Goal: Task Accomplishment & Management: Complete application form

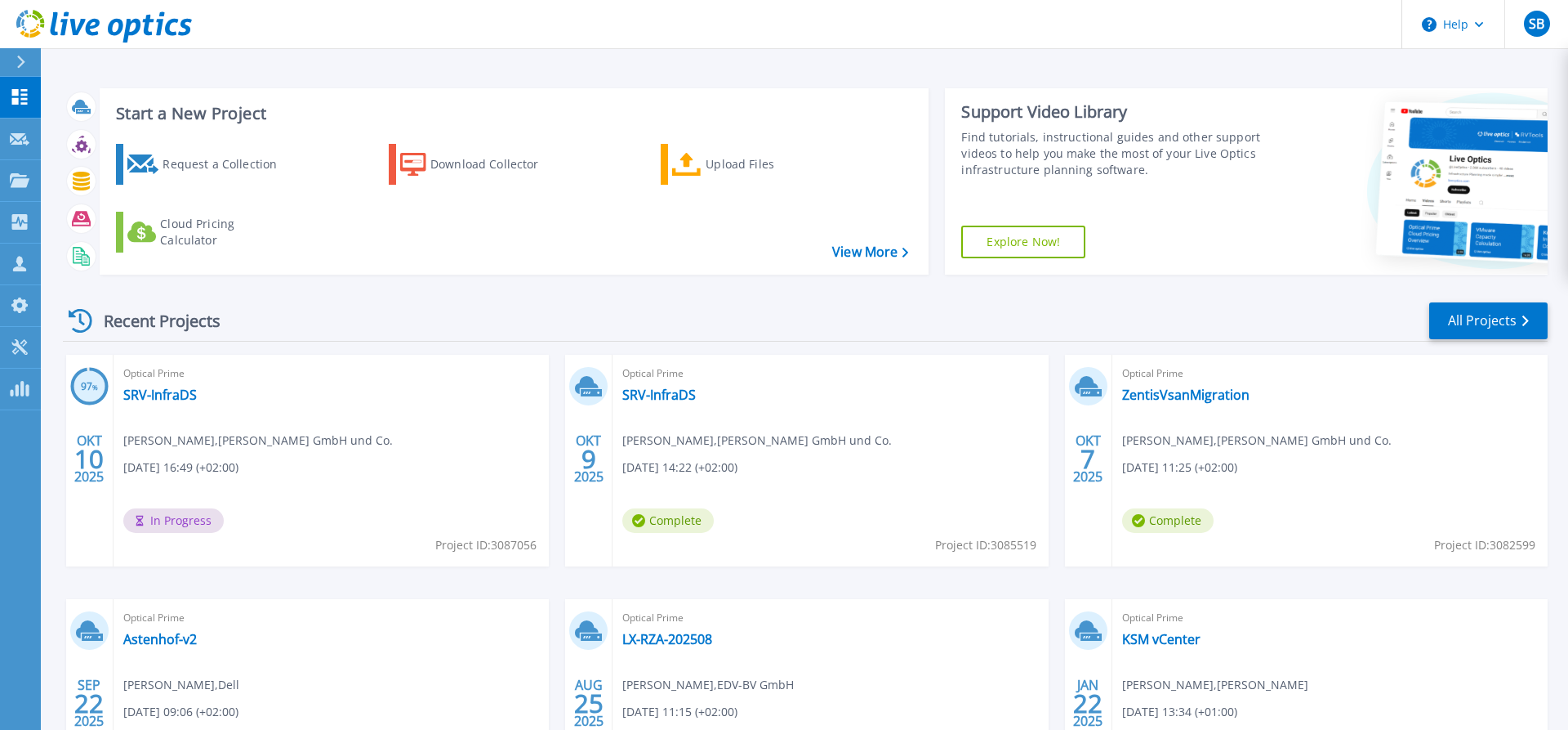
click at [24, 61] on icon at bounding box center [20, 62] width 8 height 13
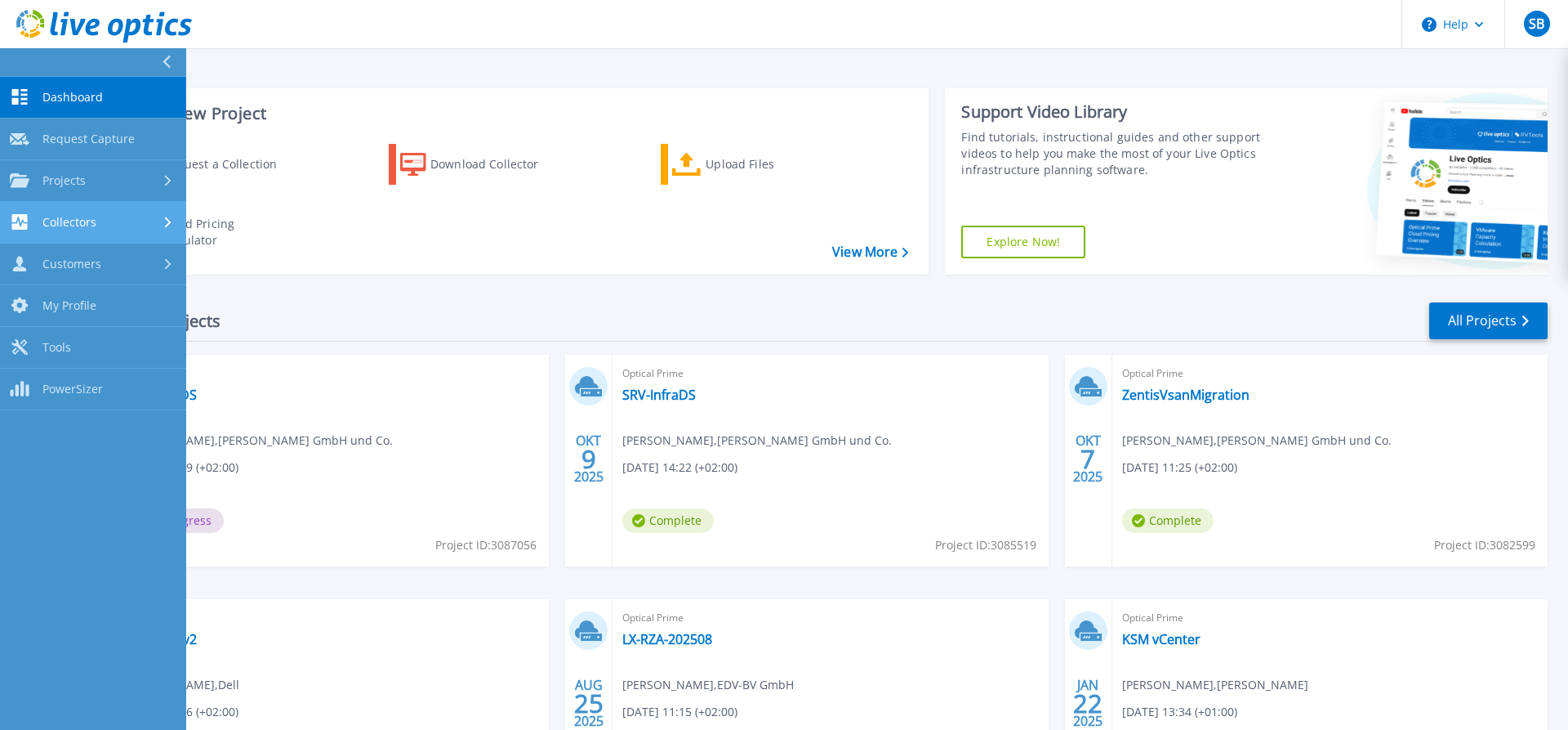
click at [117, 209] on link "Collectors Collectors" at bounding box center [93, 222] width 186 height 42
click at [301, 65] on div "Start a New Project Request a Collection Download Collector Upload Files Cloud …" at bounding box center [804, 428] width 1527 height 857
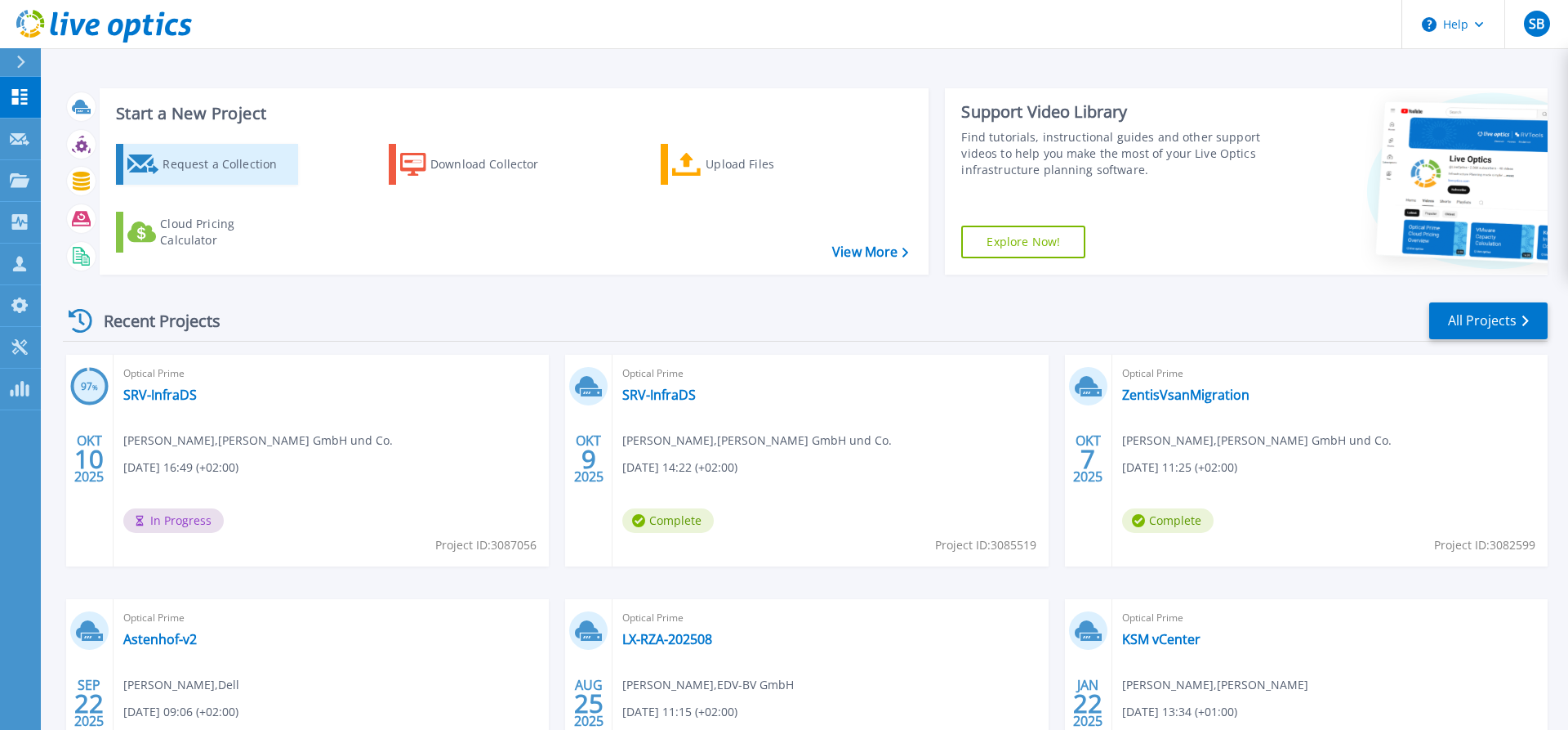
click at [250, 168] on div "Request a Collection" at bounding box center [227, 164] width 131 height 33
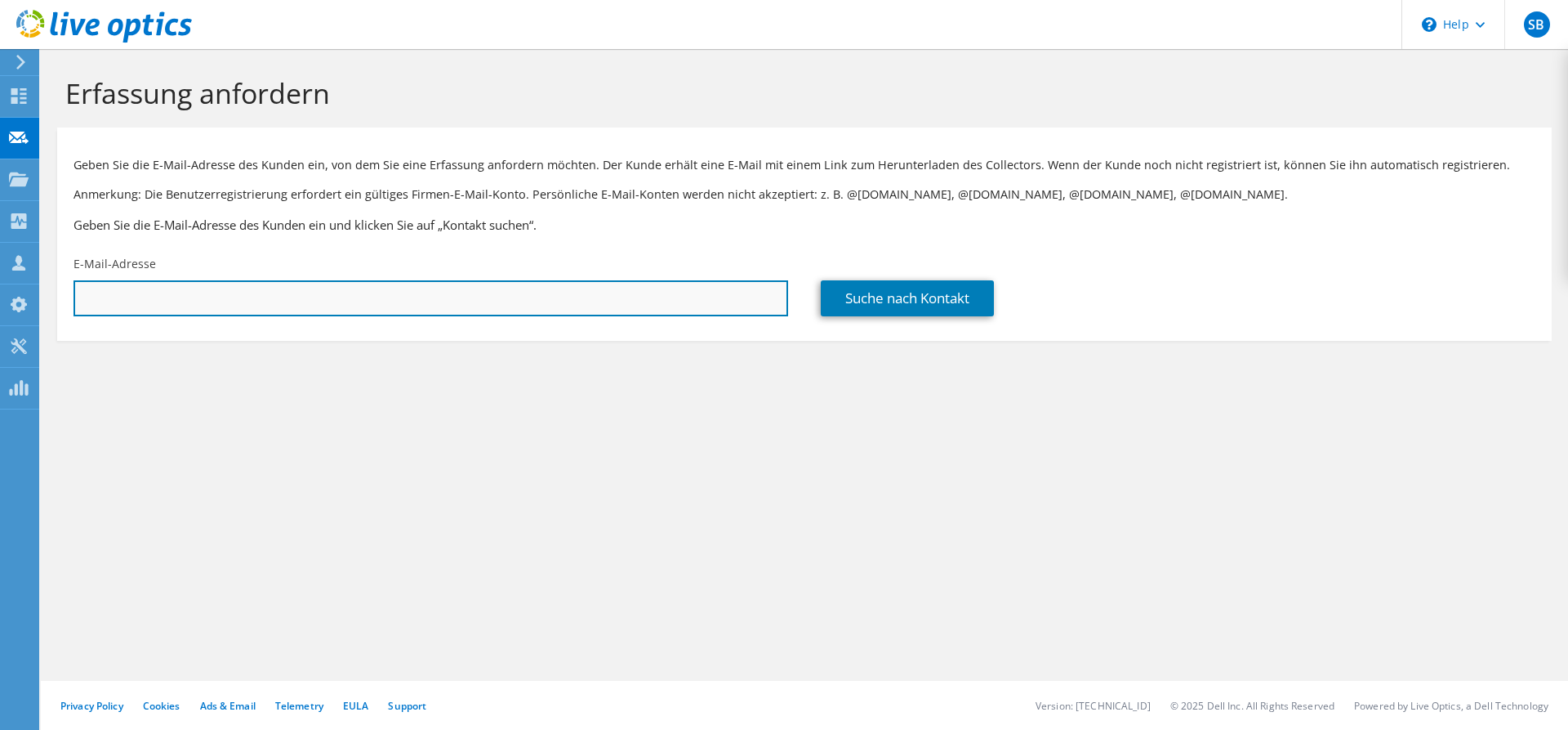
click at [223, 301] on input "text" at bounding box center [431, 298] width 715 height 36
paste input "Sebastian Bauer | EDV-BV GmbH <Sebastian.Bauer@edv-bv.de>"
drag, startPoint x: 457, startPoint y: 292, endPoint x: 14, endPoint y: 299, distance: 443.1
click at [74, 299] on input "Sebastian Bauer | EDV-BV GmbH <Sebastian.Bauer@edv-bv.de>" at bounding box center [431, 298] width 715 height 36
paste input "Krohn, Benjamin <b.krohn@caritas-regensburg"
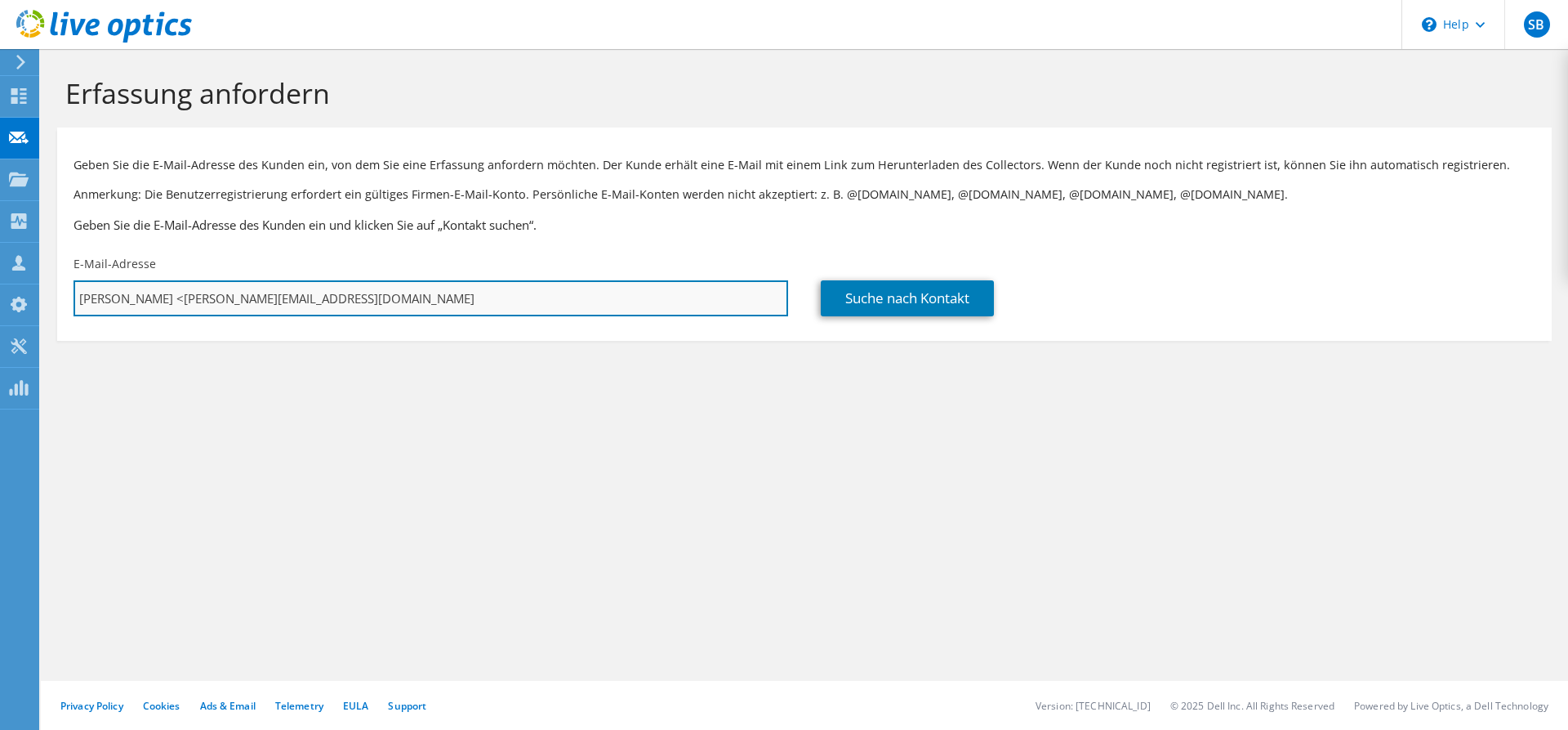
drag, startPoint x: 185, startPoint y: 299, endPoint x: 37, endPoint y: 293, distance: 148.1
click at [74, 293] on input "Krohn, Benjamin <b.krohn@caritas-regensburg.de" at bounding box center [431, 298] width 715 height 36
type input "b.krohn@caritas-regensburg.de"
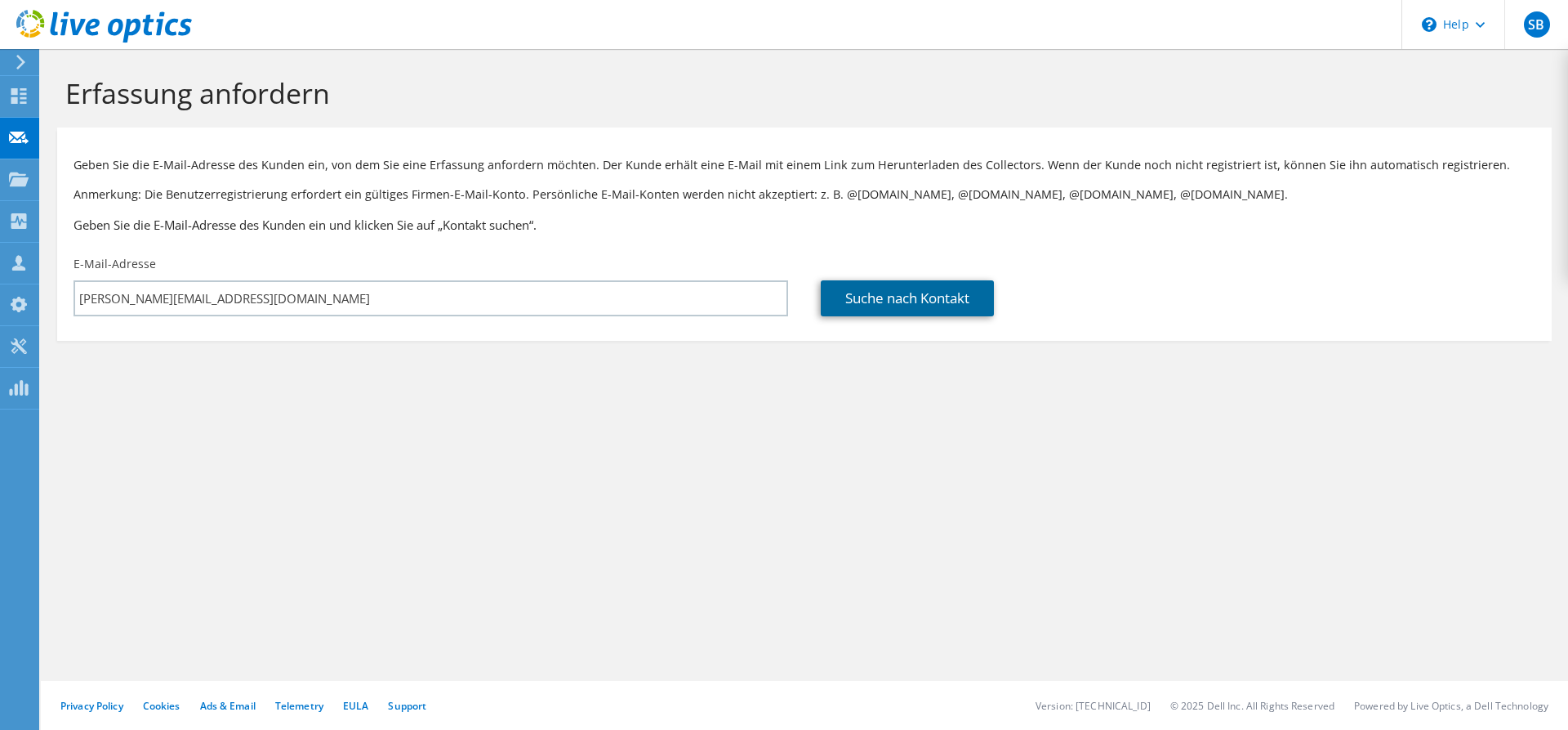
click at [855, 298] on link "Suche nach Kontakt" at bounding box center [907, 298] width 173 height 36
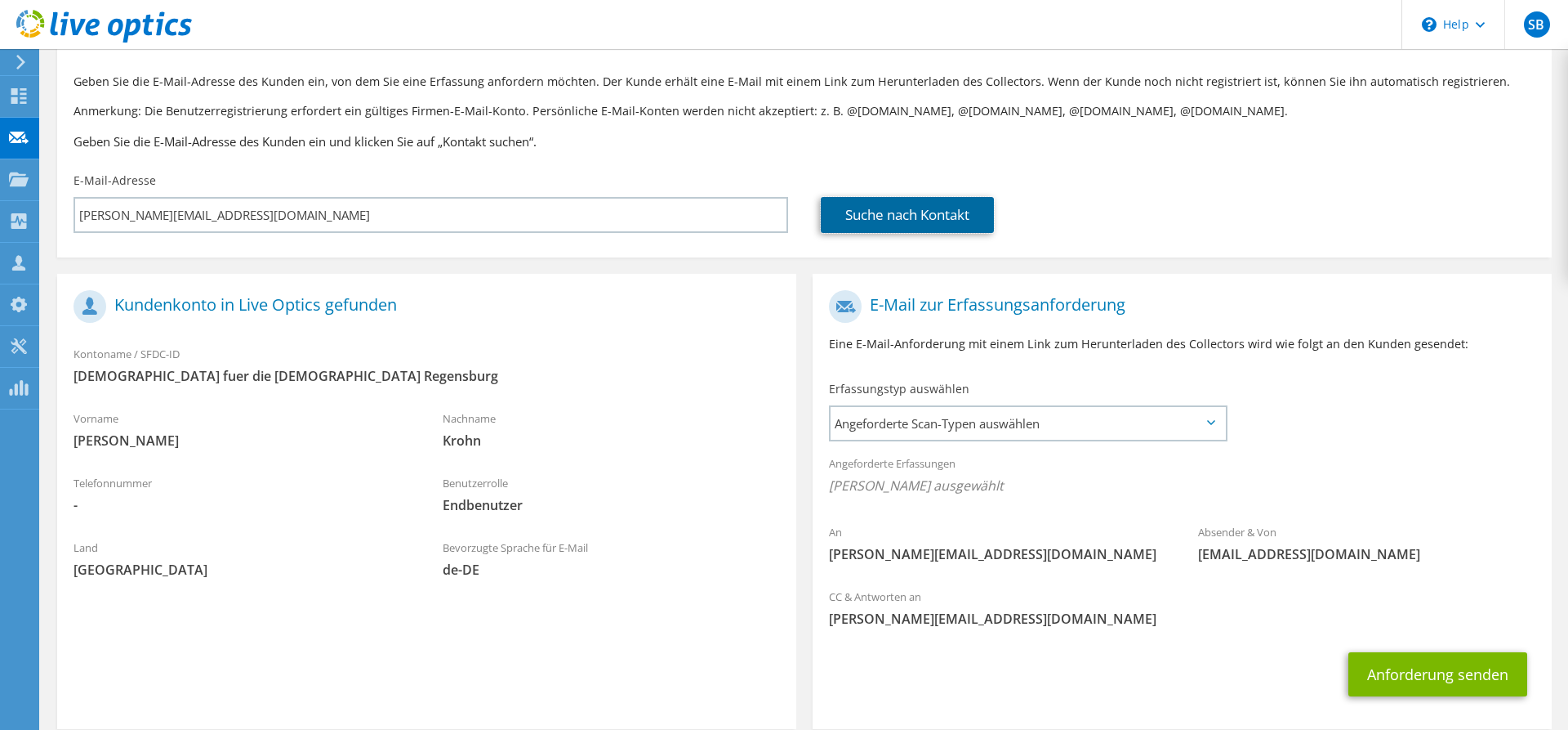
scroll to position [164, 0]
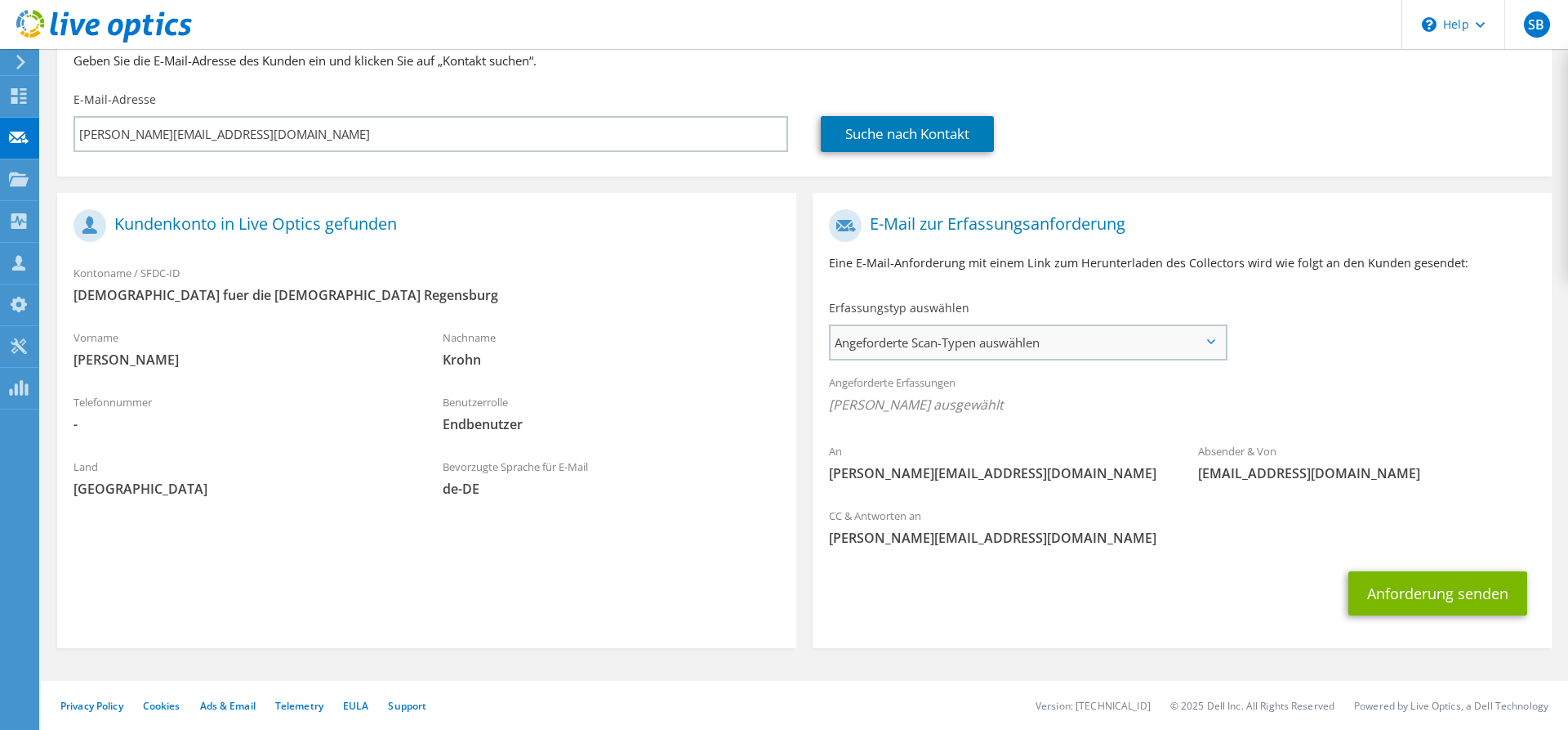
click at [1098, 353] on span "Angeforderte Scan-Typen auswählen" at bounding box center [1027, 342] width 395 height 33
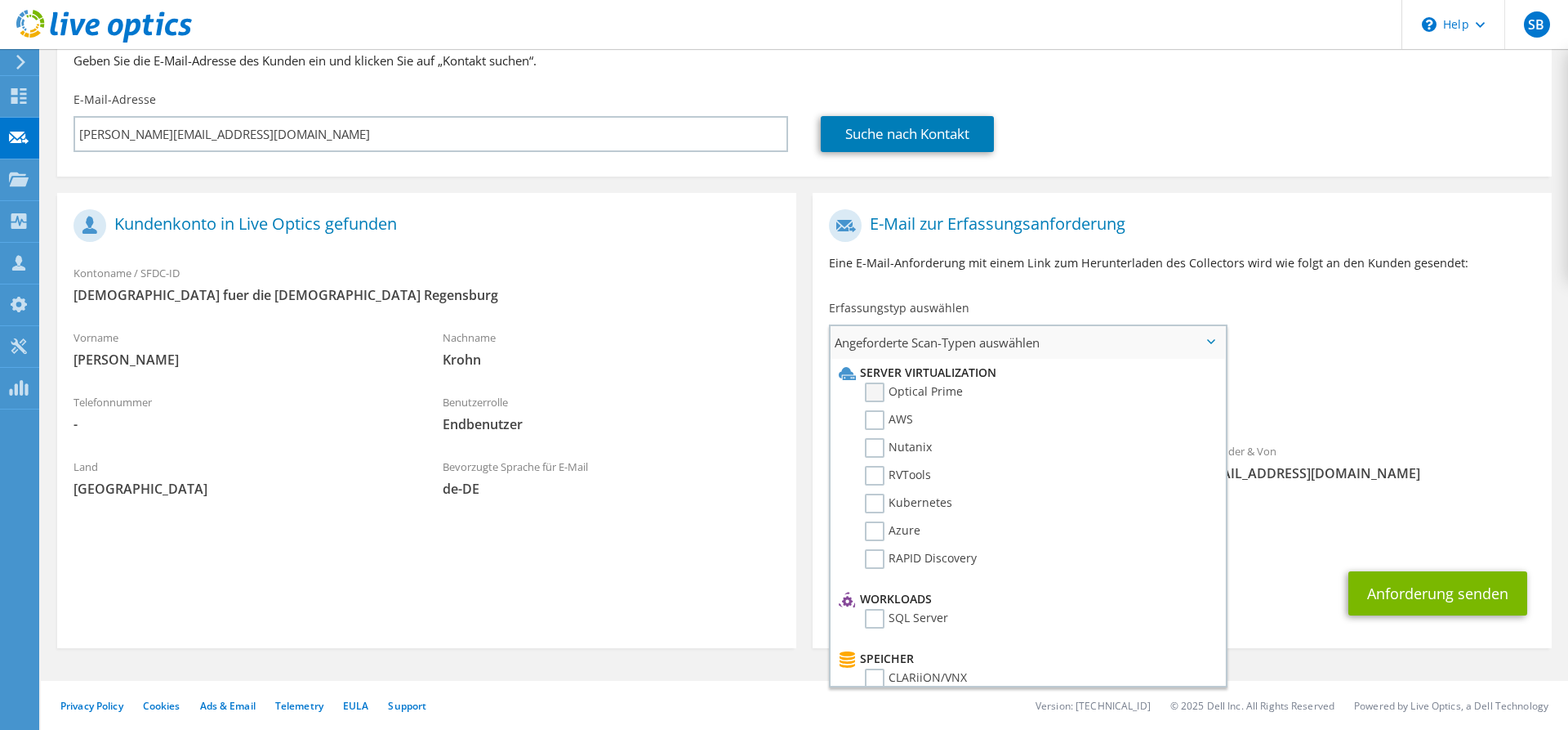
click at [876, 391] on label "Optical Prime" at bounding box center [914, 392] width 98 height 20
click at [0, 0] on input "Optical Prime" at bounding box center [0, 0] width 0 height 0
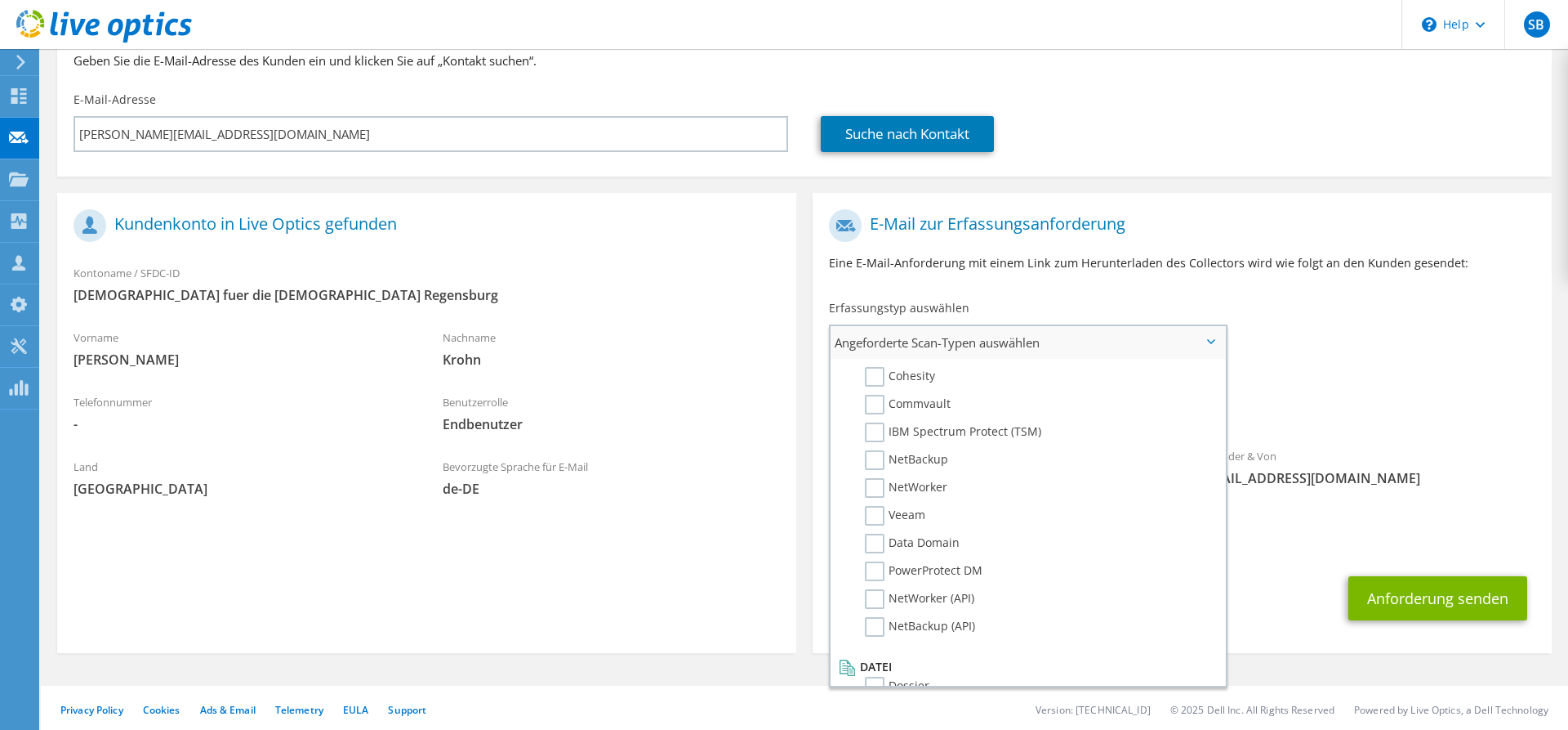
scroll to position [777, 0]
click at [1331, 413] on span "Optical Prime" at bounding box center [1182, 409] width 706 height 27
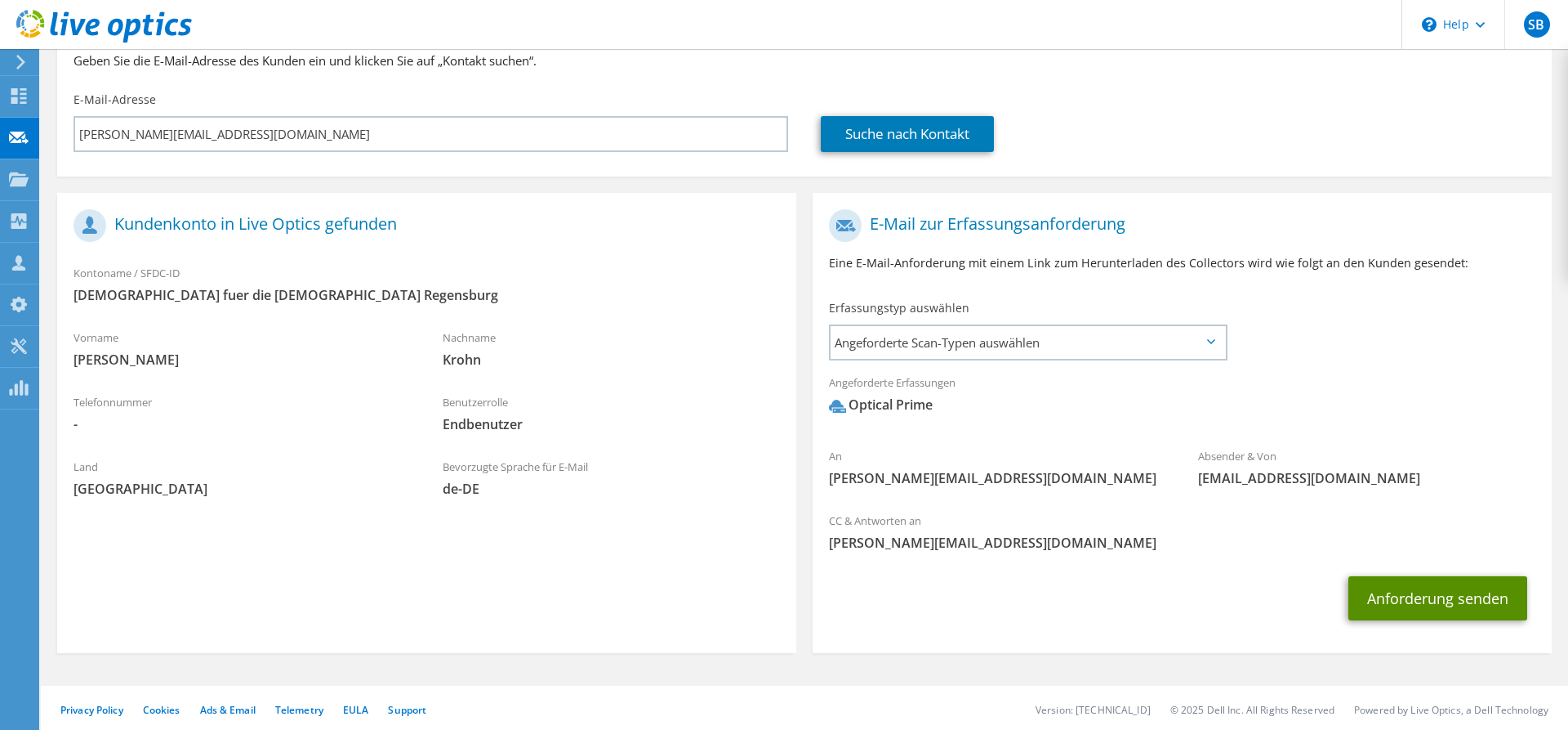
click at [1402, 597] on button "Anforderung senden" at bounding box center [1438, 598] width 179 height 45
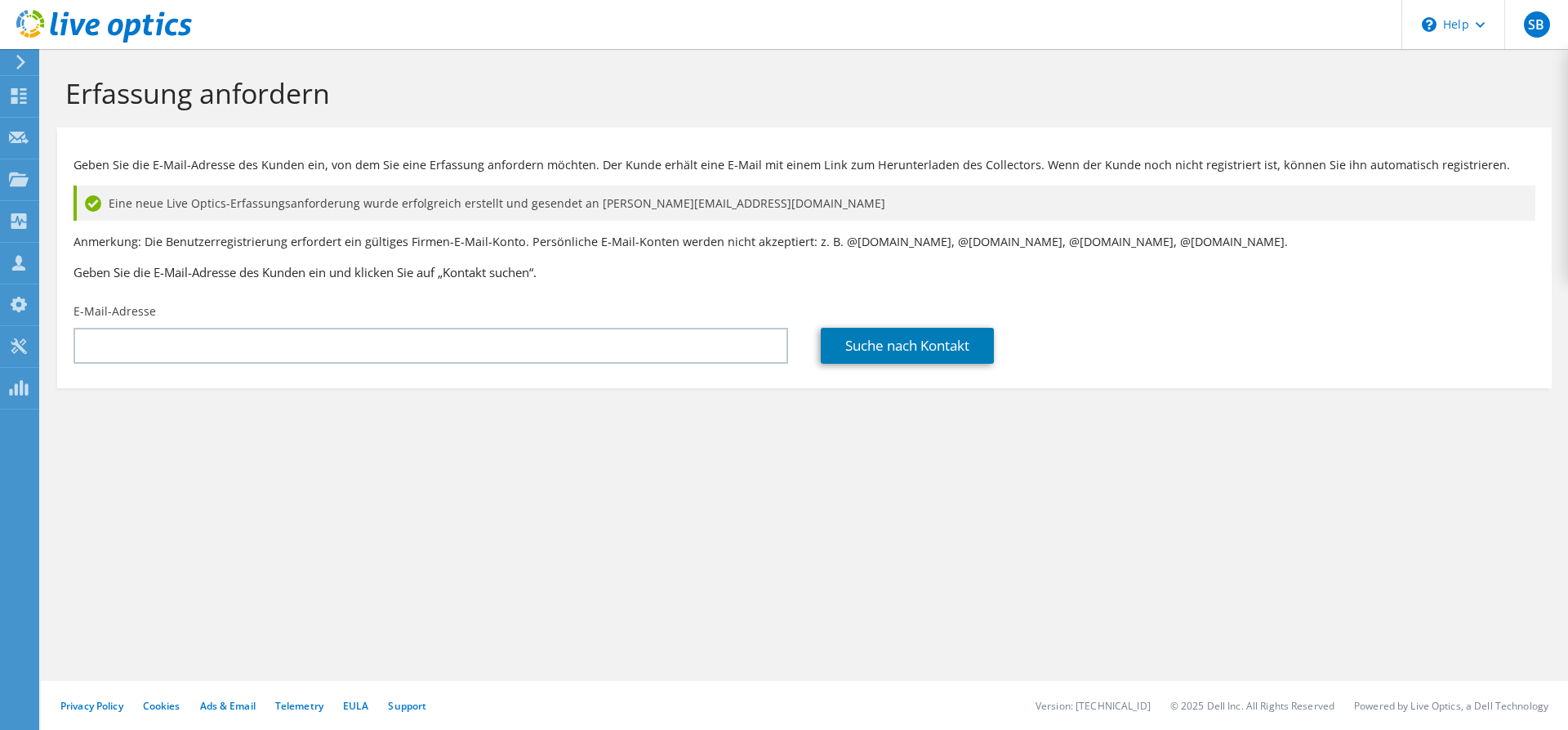
click at [8, 51] on div at bounding box center [95, 27] width 192 height 54
click at [16, 61] on icon at bounding box center [21, 62] width 12 height 15
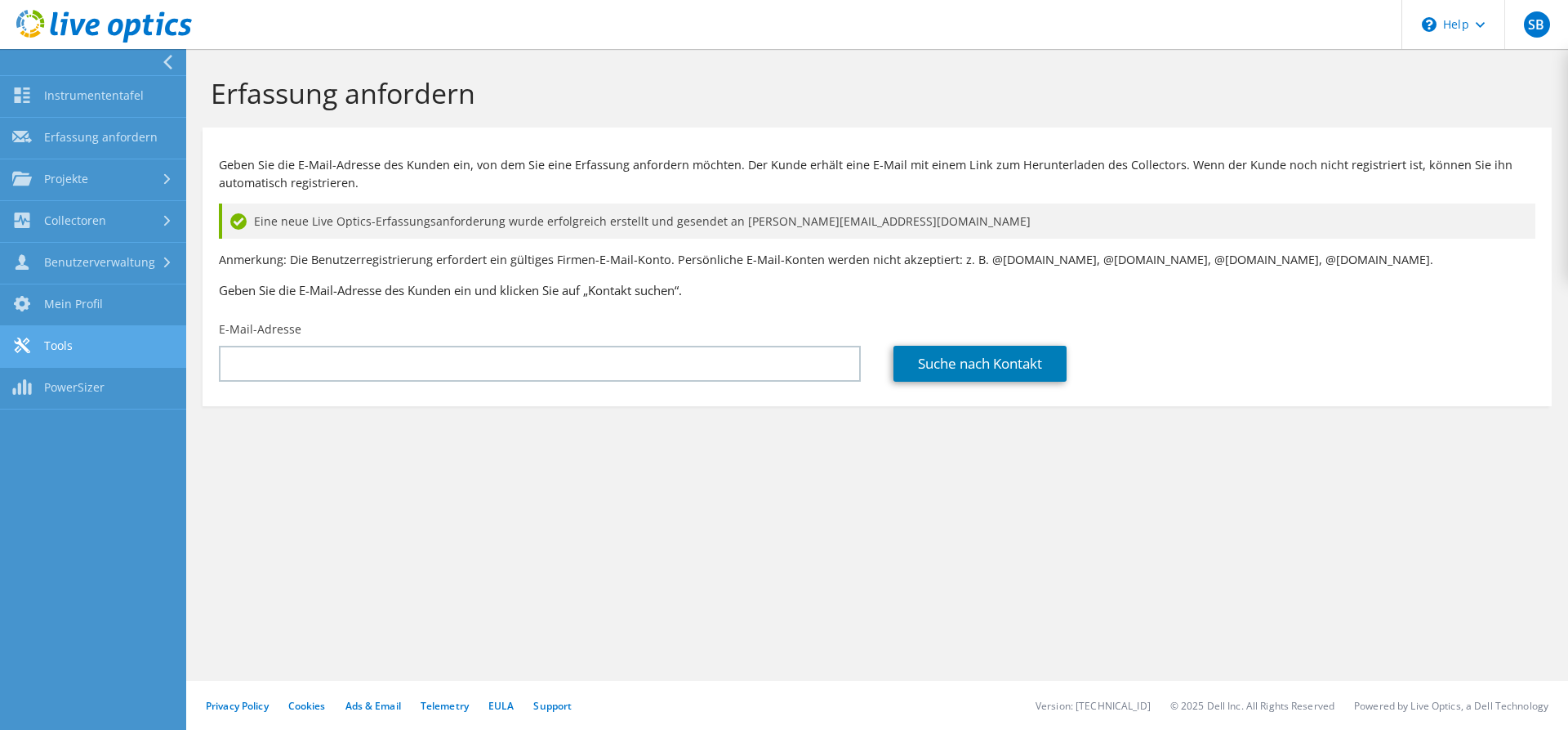
click at [88, 346] on link "Tools" at bounding box center [93, 347] width 186 height 42
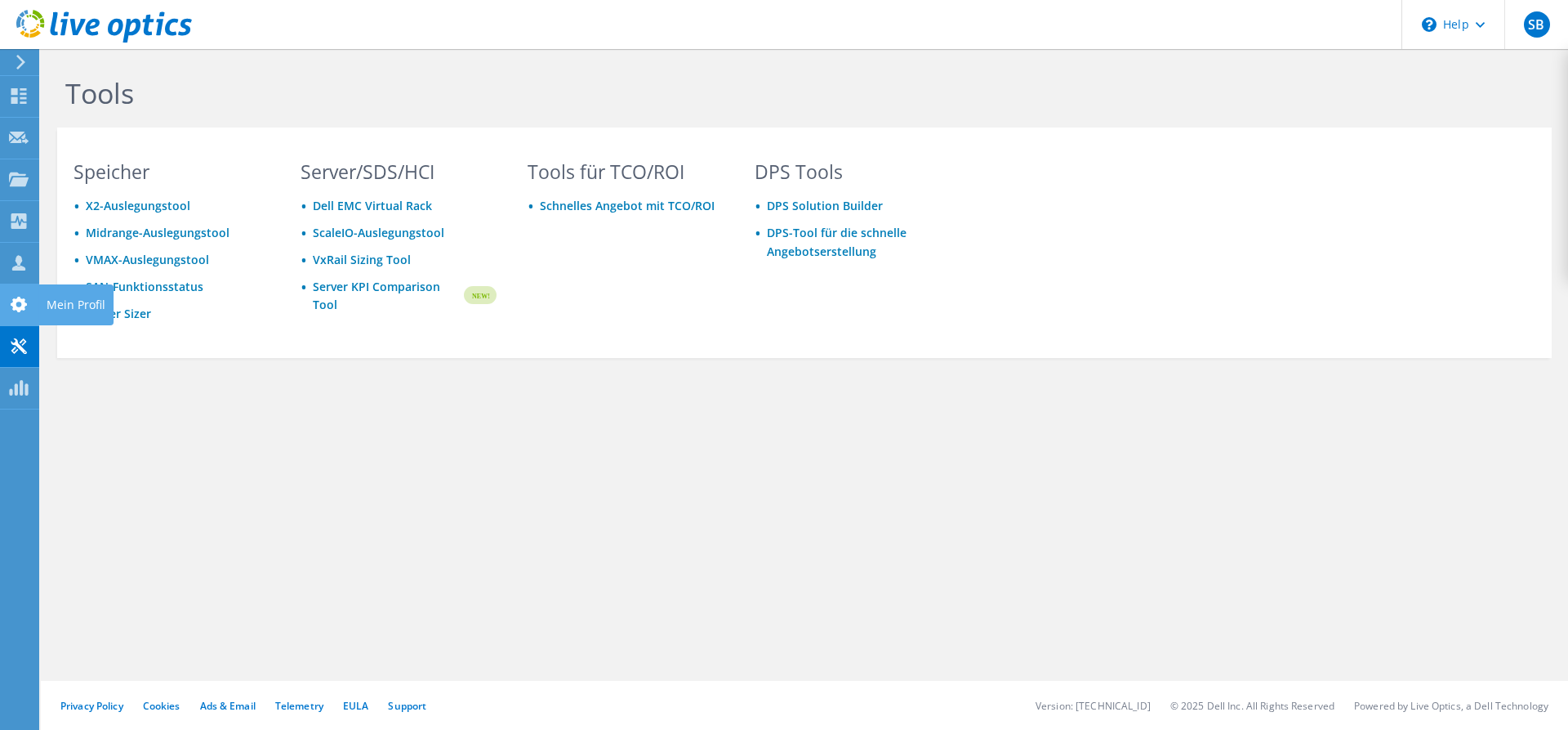
click at [28, 306] on icon at bounding box center [19, 304] width 20 height 15
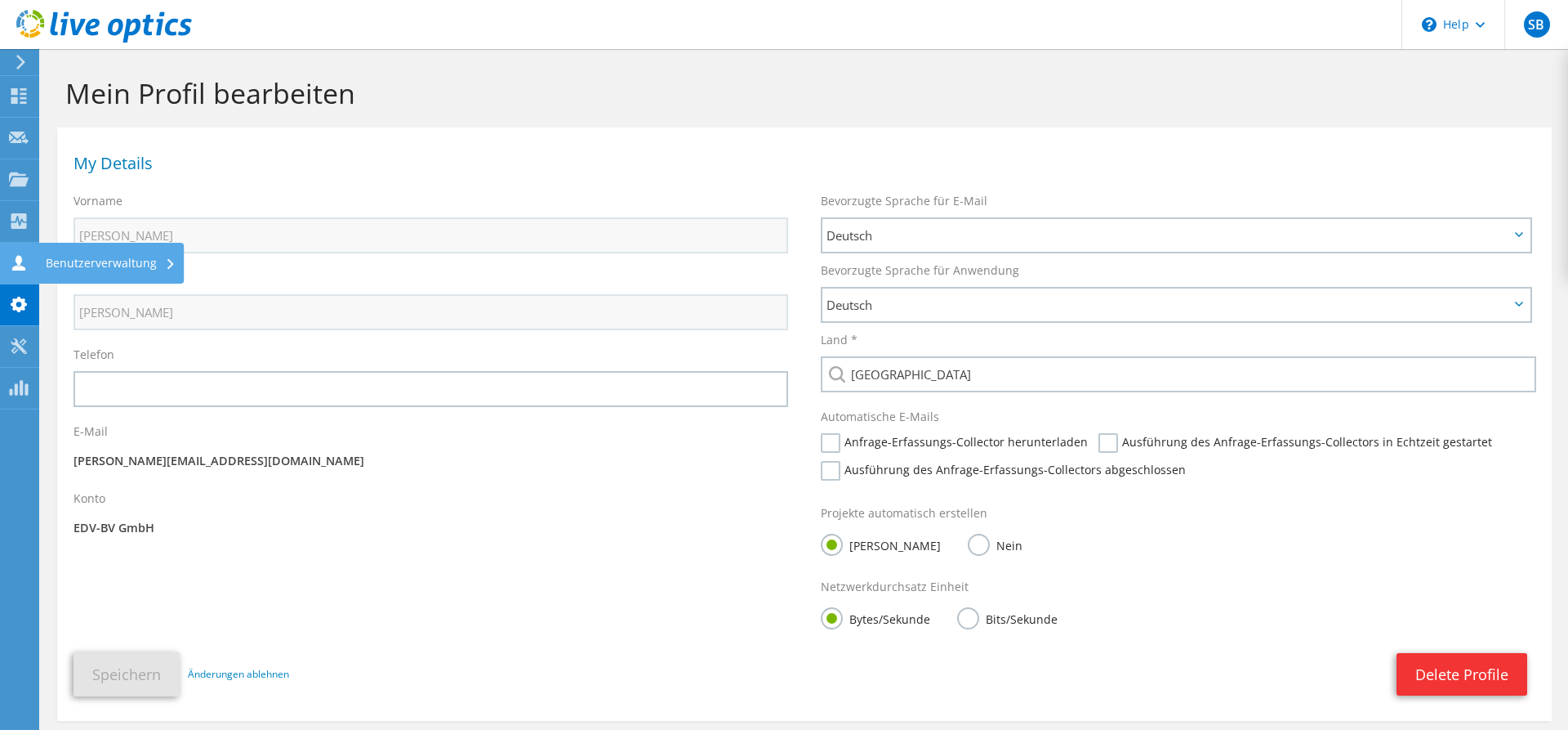
click at [23, 266] on icon at bounding box center [19, 262] width 20 height 15
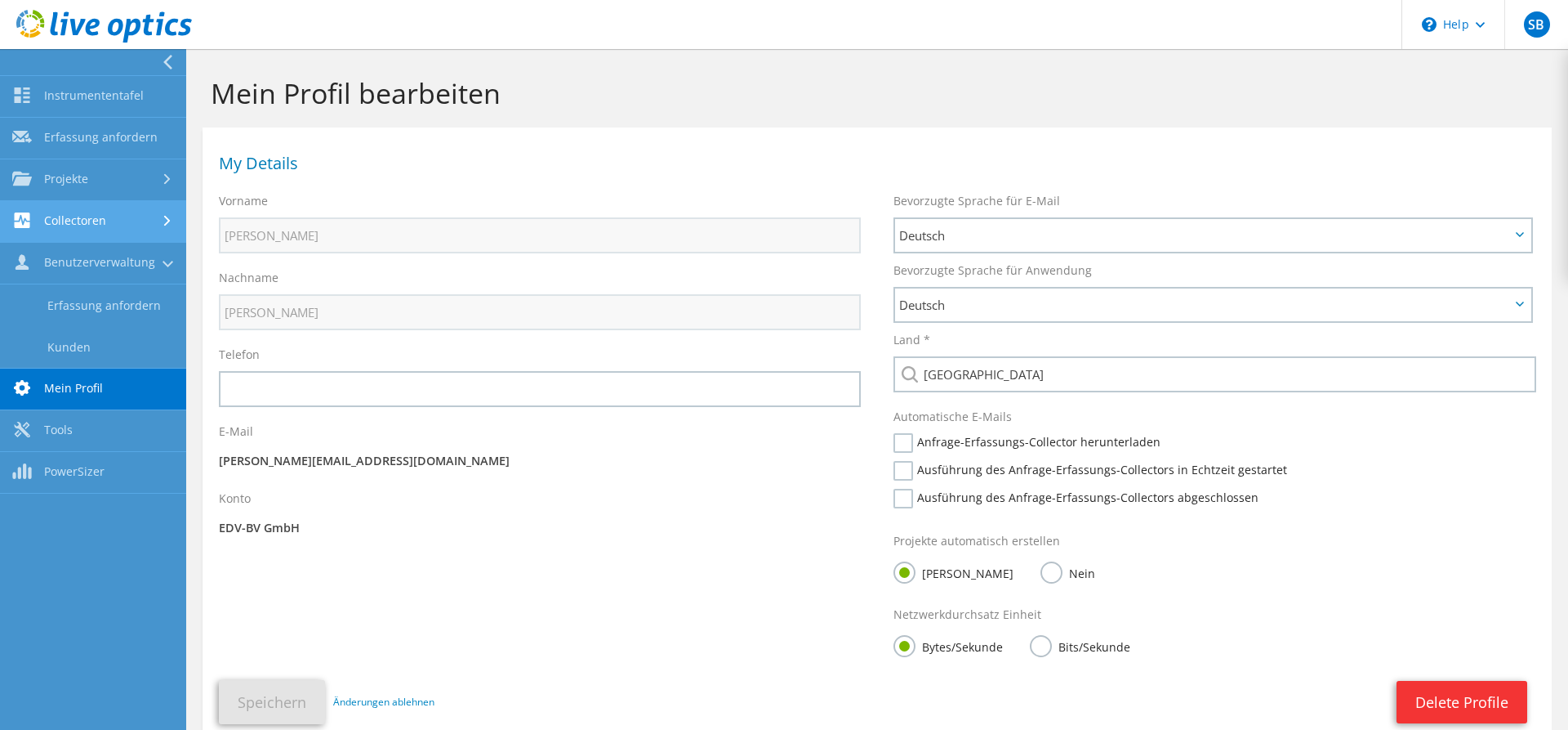
click at [106, 225] on link "Collectoren" at bounding box center [93, 222] width 186 height 42
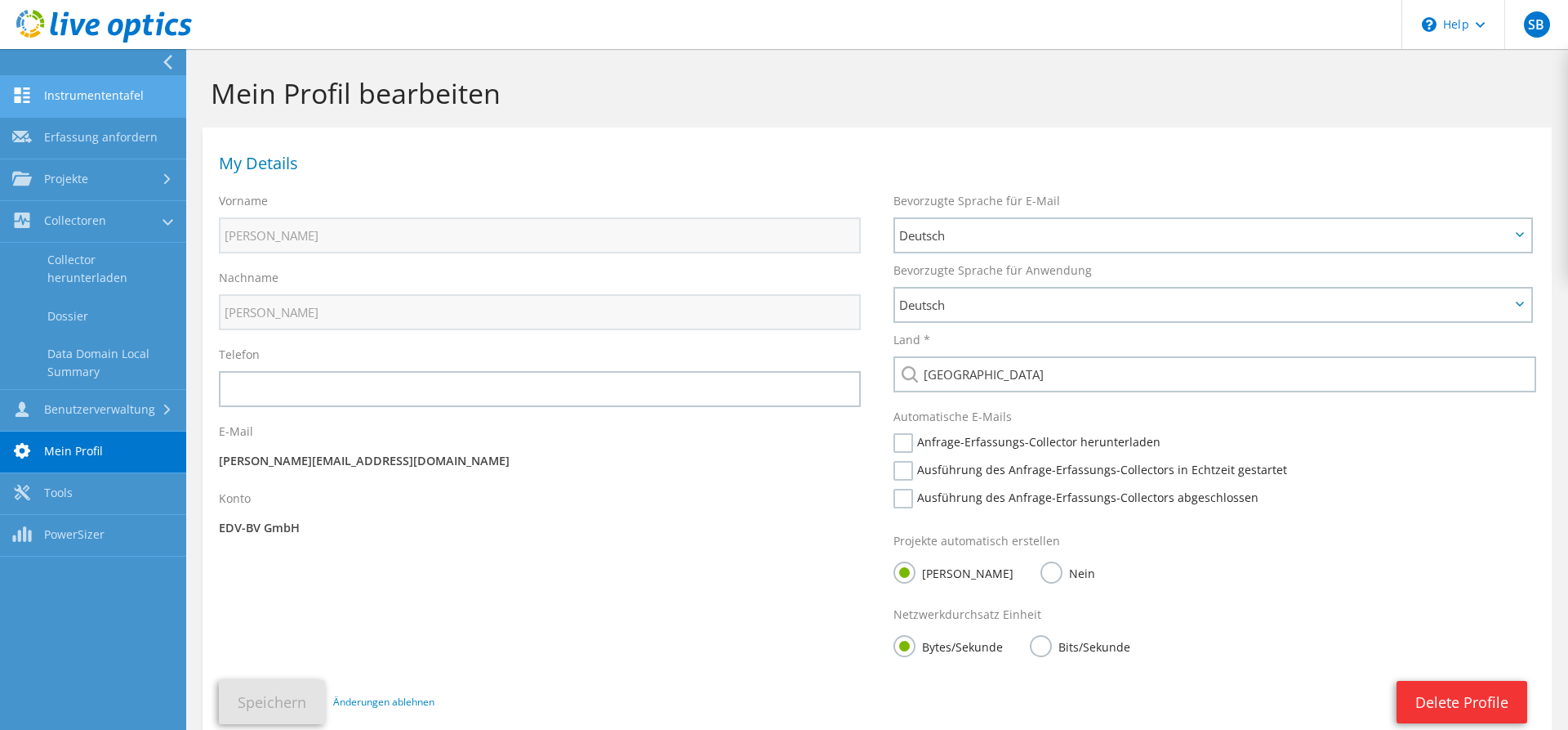
click at [134, 101] on link "Instrumententafel" at bounding box center [93, 96] width 186 height 42
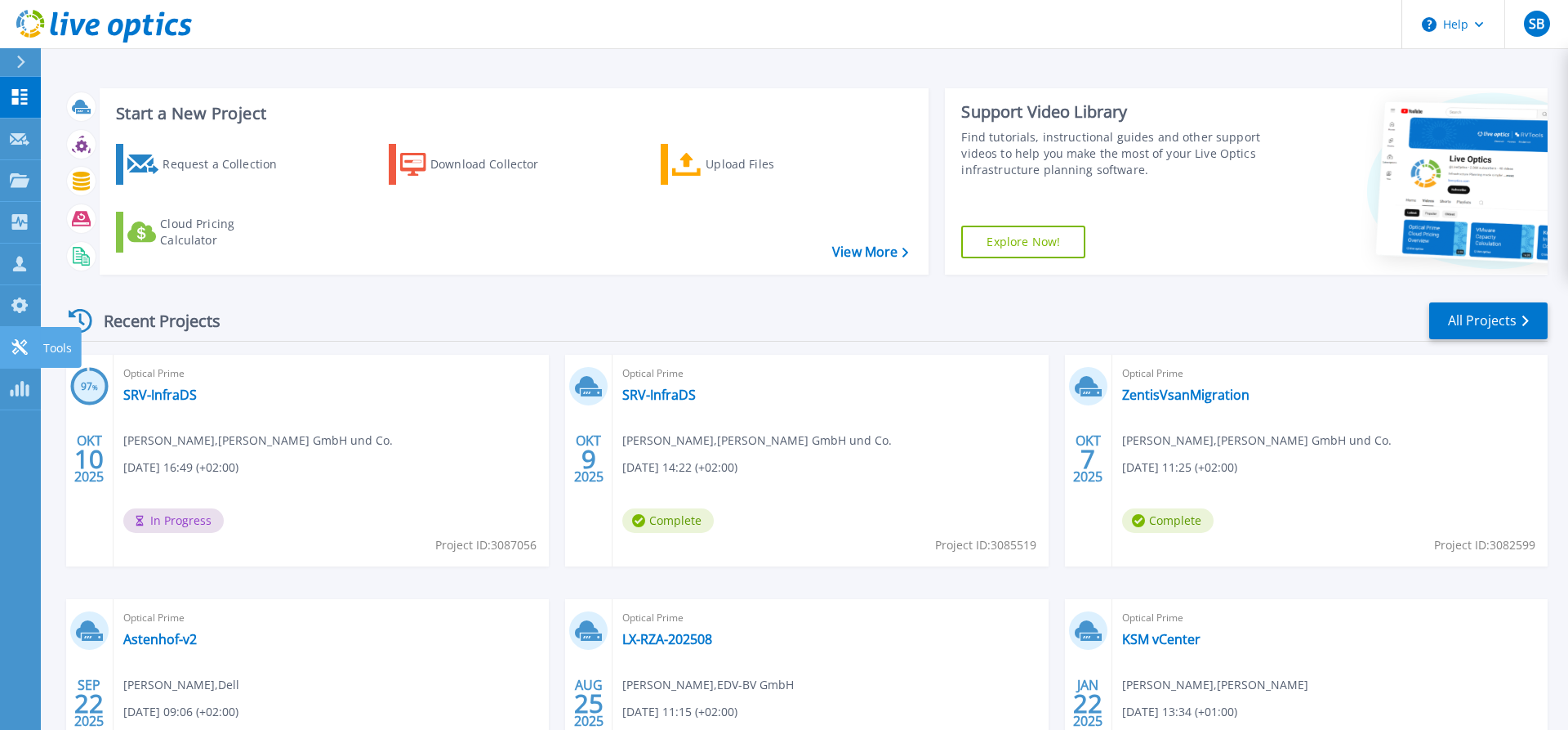
click at [25, 351] on icon at bounding box center [19, 346] width 15 height 15
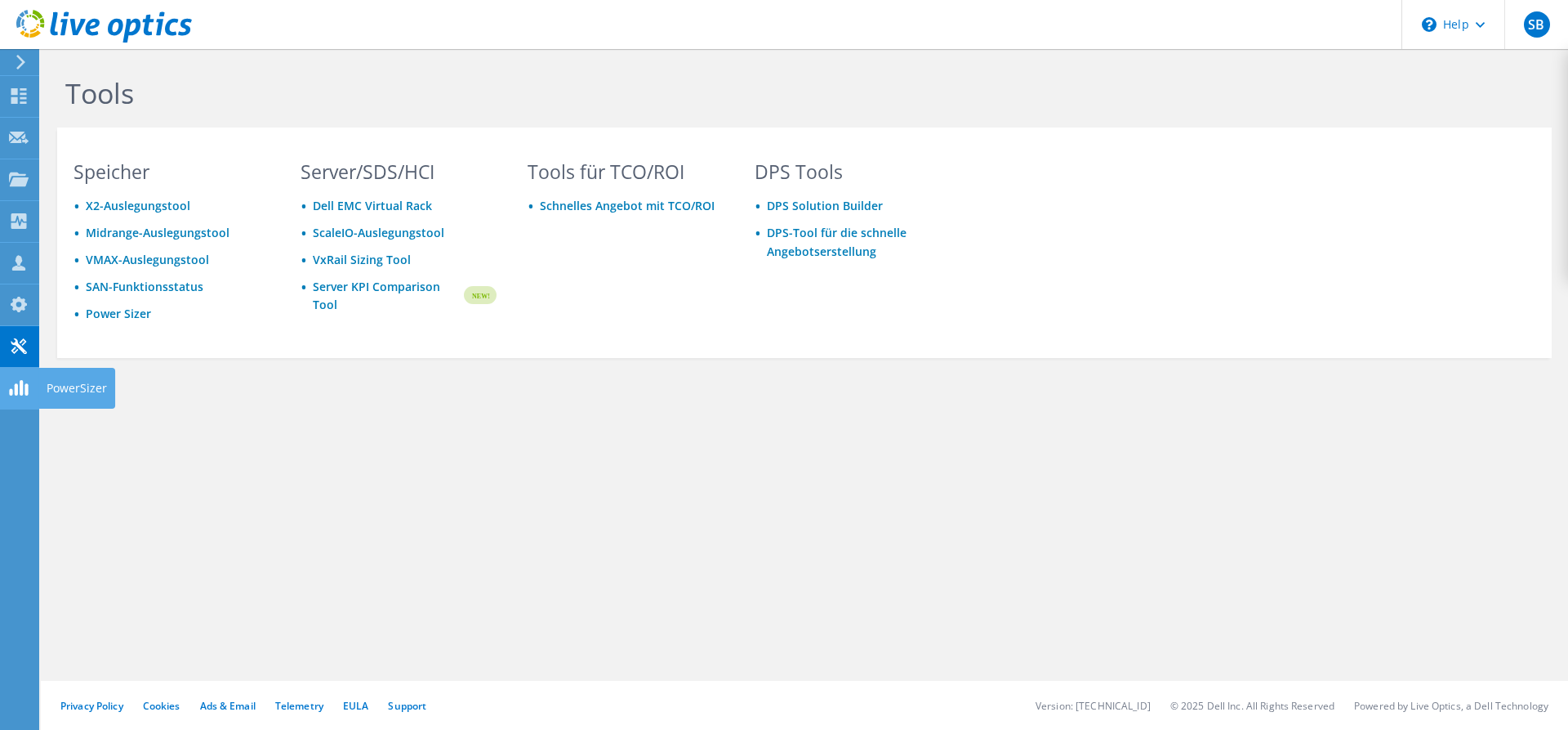
click at [26, 390] on use at bounding box center [18, 387] width 19 height 15
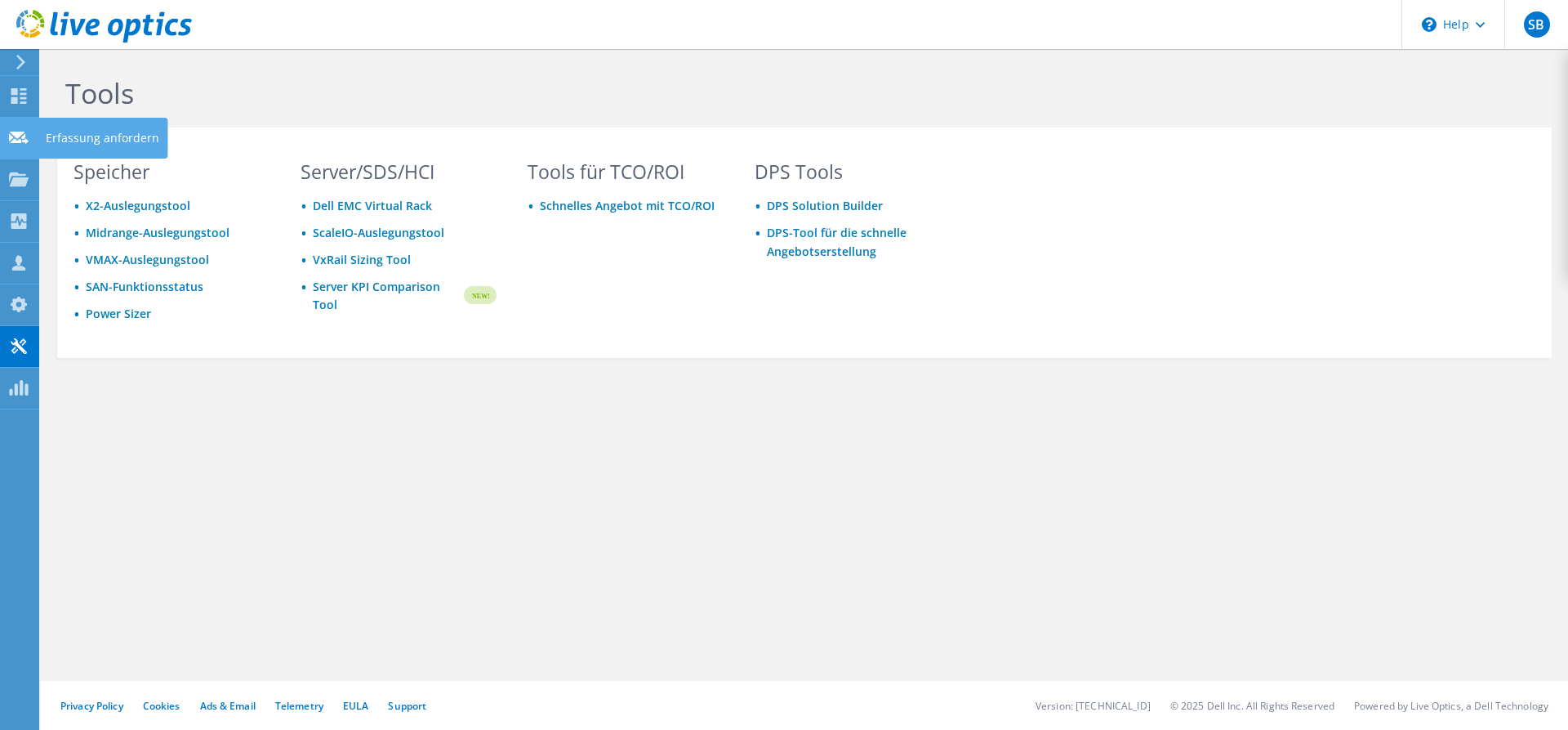
click at [20, 143] on use at bounding box center [19, 137] width 20 height 12
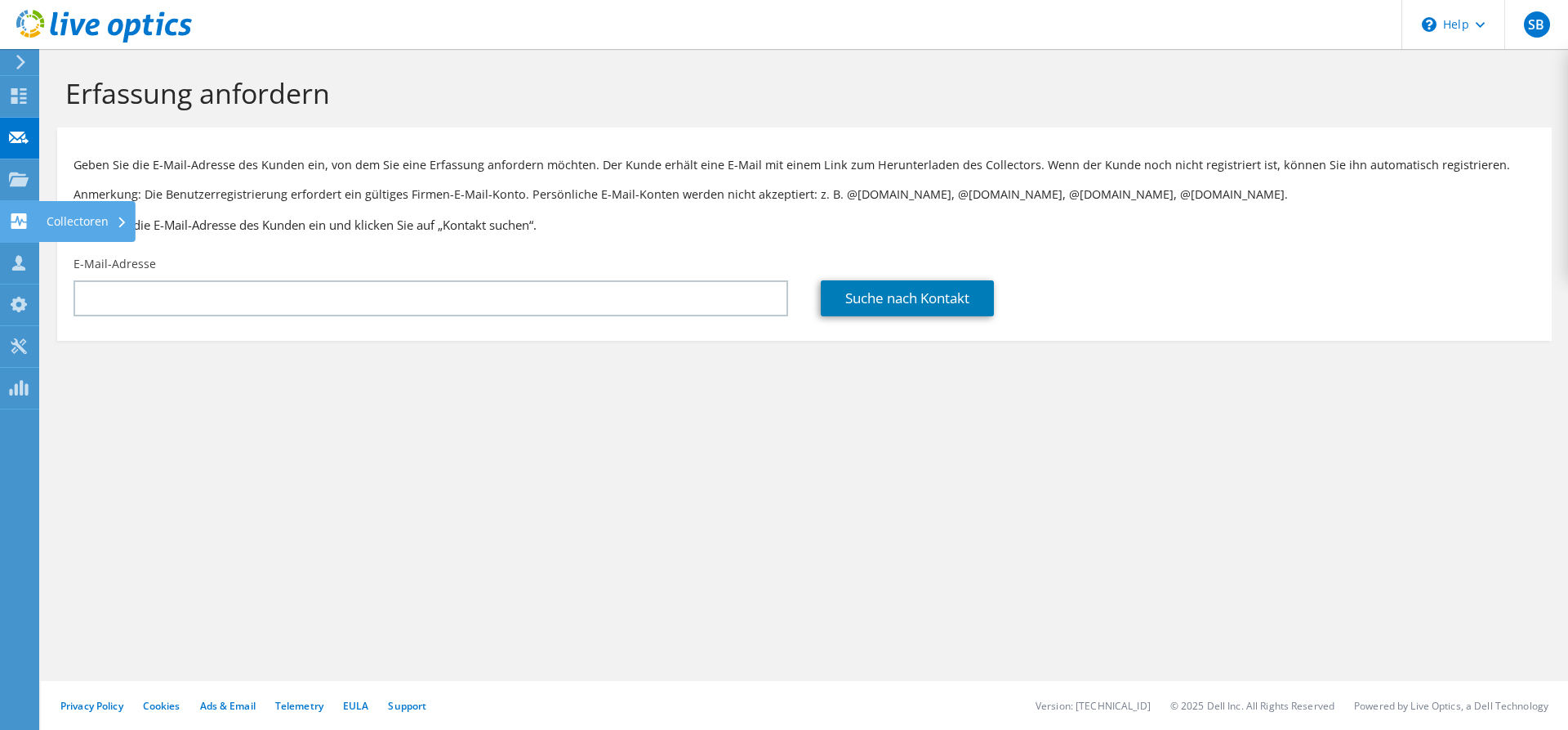
click at [27, 226] on icon at bounding box center [19, 220] width 20 height 15
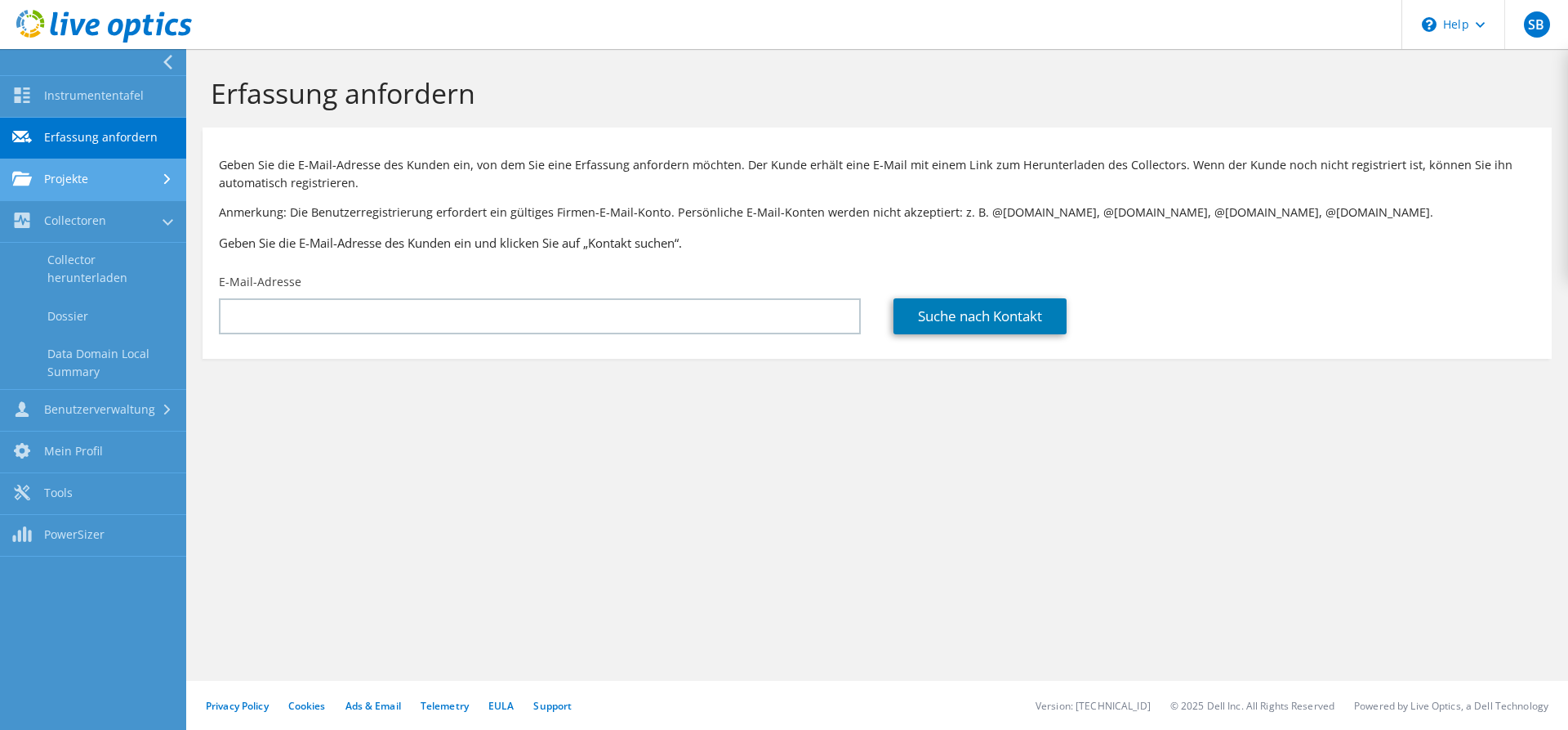
click at [147, 182] on link "Projekte" at bounding box center [93, 180] width 186 height 42
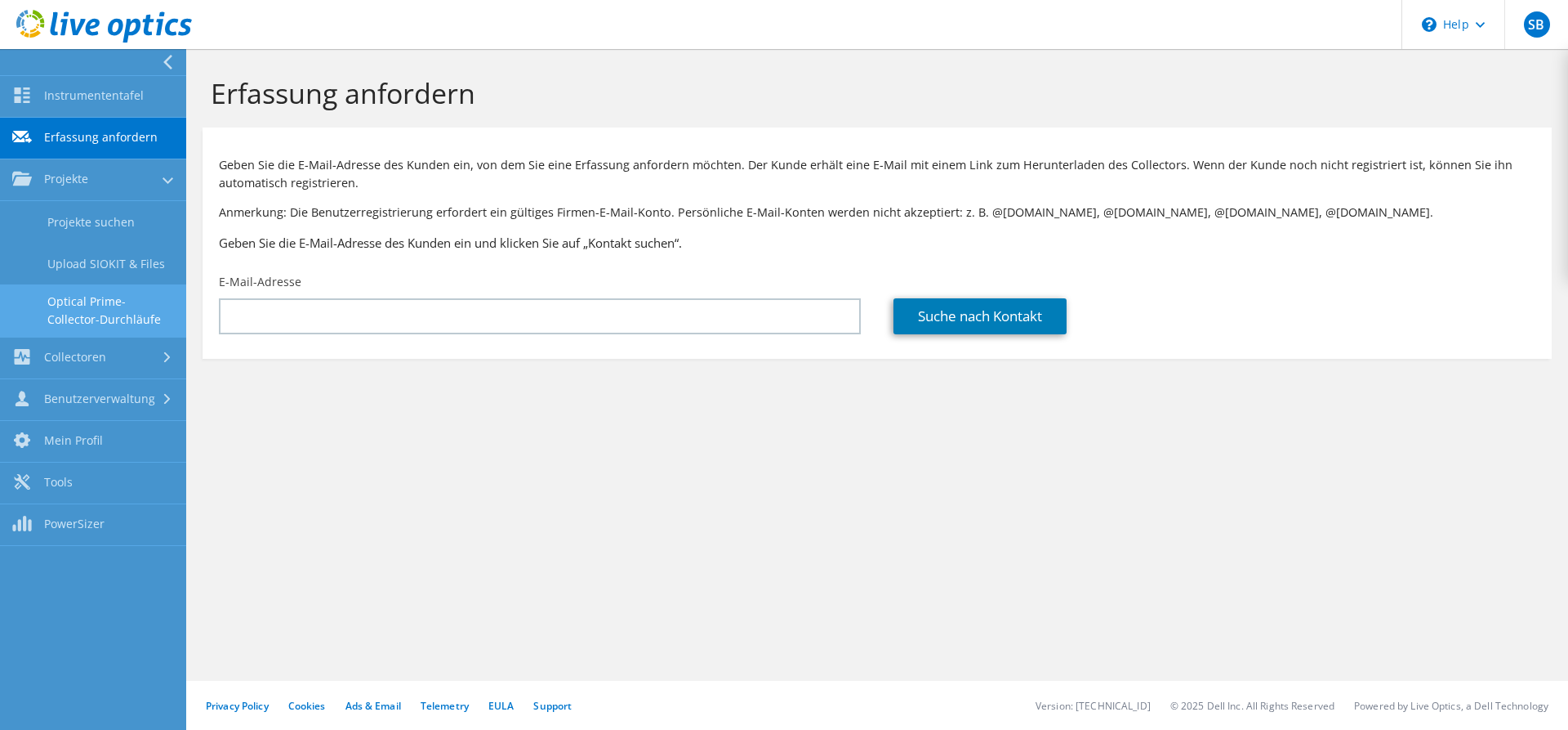
click at [110, 311] on link "Optical Prime-Collector-Durchläufe" at bounding box center [93, 310] width 186 height 53
